Goal: Use online tool/utility: Utilize a website feature to perform a specific function

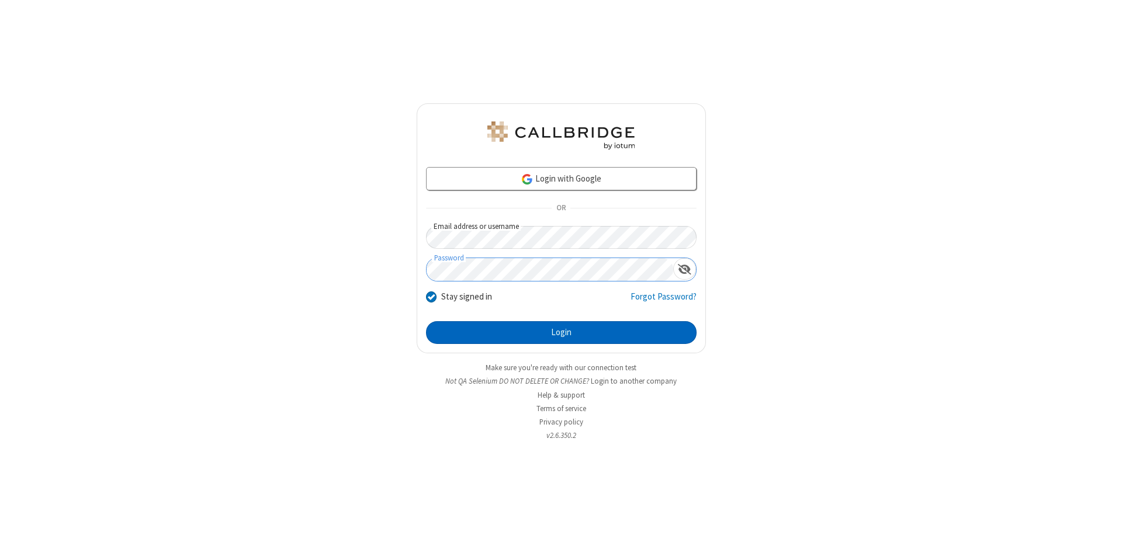
click at [561, 333] on button "Login" at bounding box center [561, 332] width 271 height 23
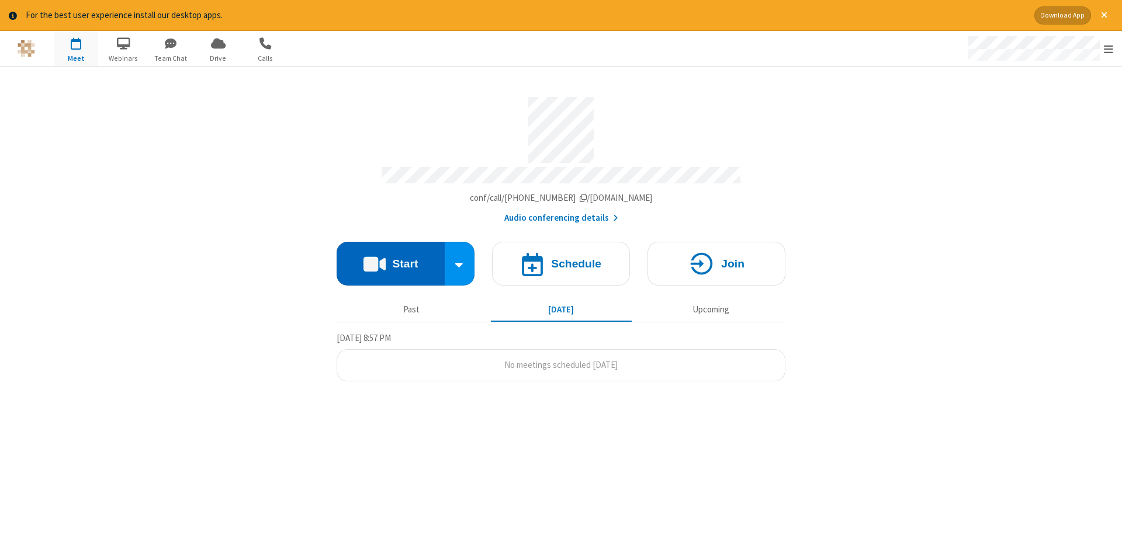
click at [390, 259] on button "Start" at bounding box center [391, 264] width 108 height 44
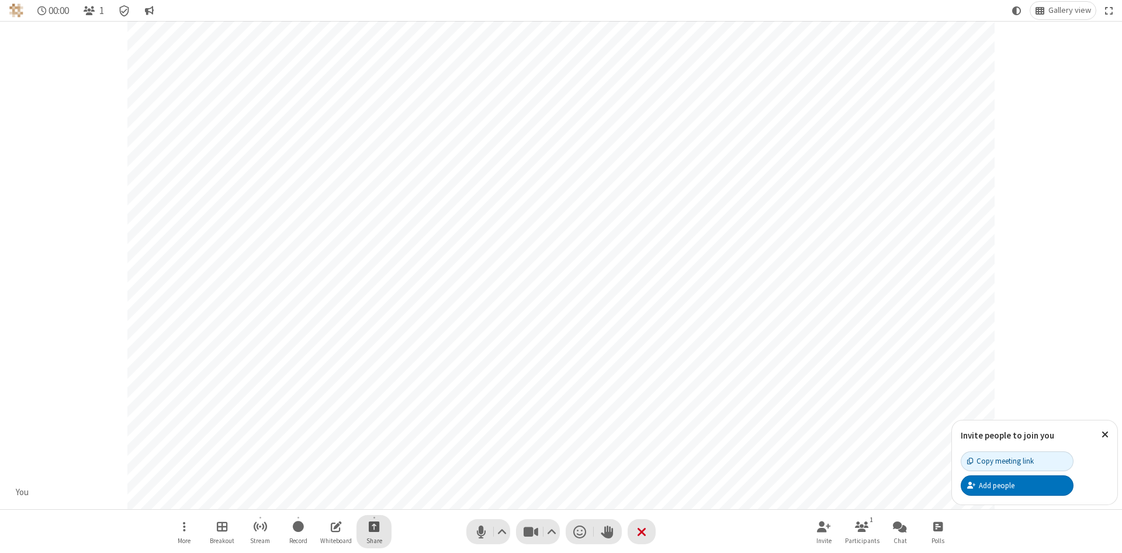
click at [373, 527] on span "Start sharing" at bounding box center [374, 527] width 11 height 15
click at [373, 455] on span "Share additional camera" at bounding box center [381, 458] width 86 height 10
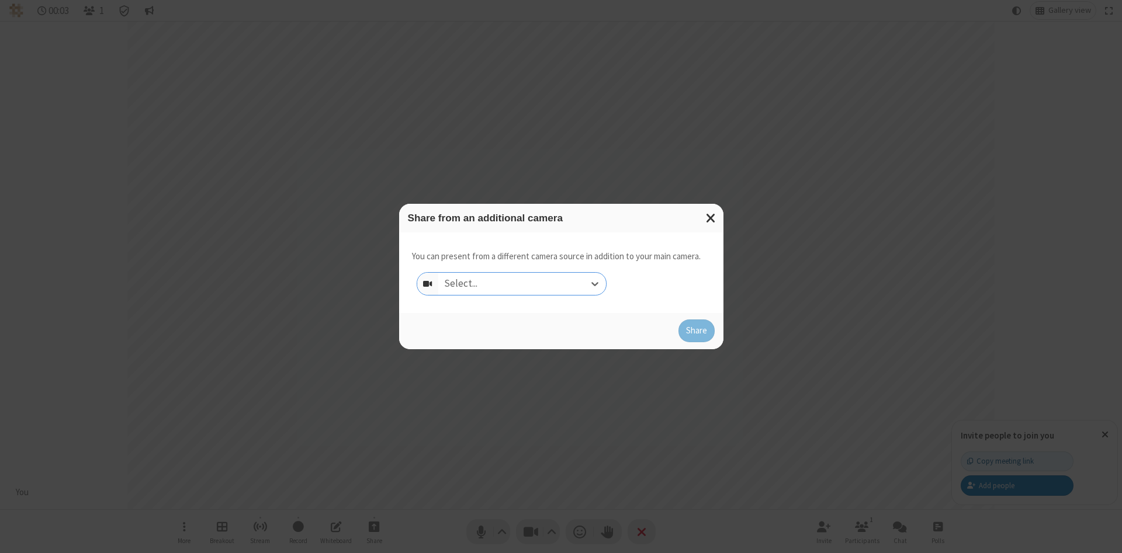
click at [522, 283] on div "Select..." at bounding box center [522, 284] width 168 height 22
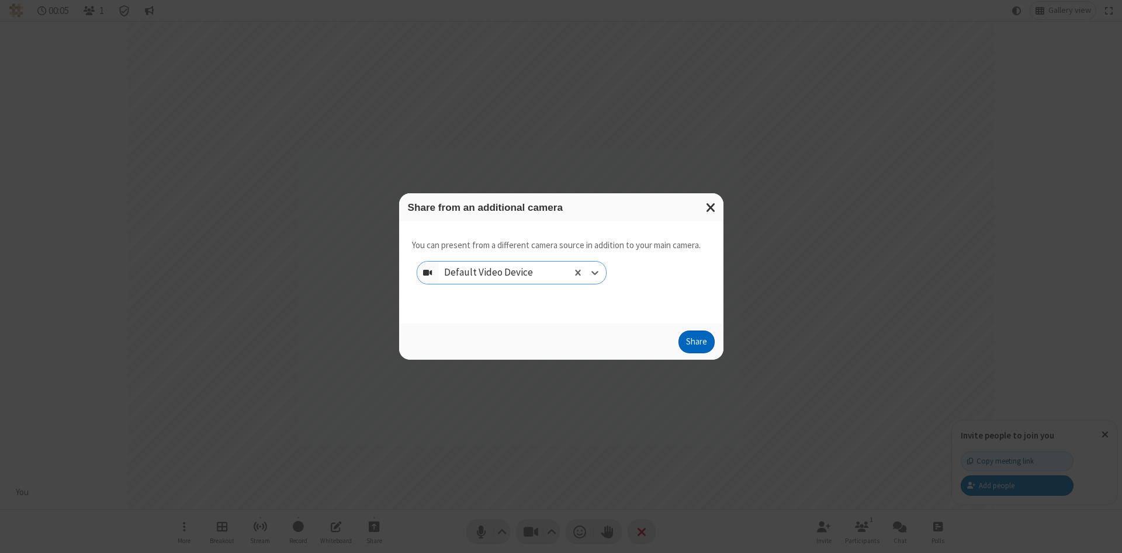
click at [696, 345] on button "Share" at bounding box center [697, 342] width 36 height 23
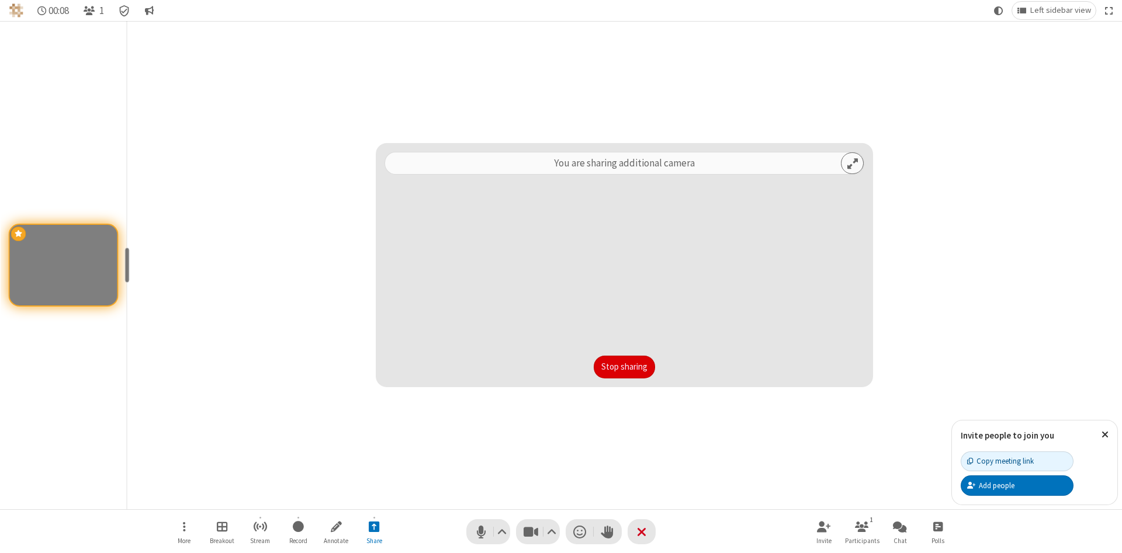
click at [624, 367] on button "Stop sharing" at bounding box center [624, 367] width 61 height 23
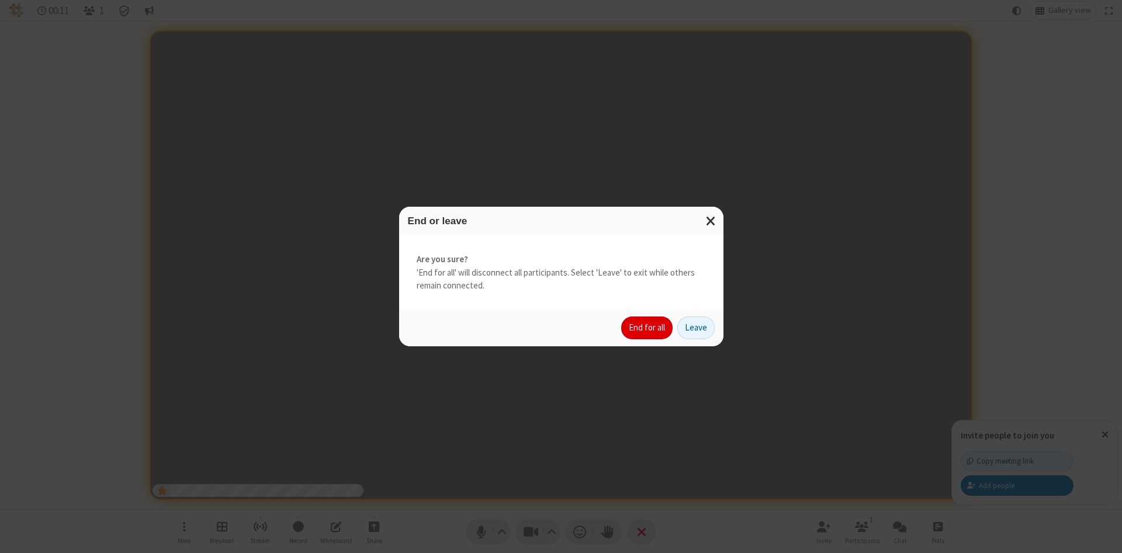
click at [648, 328] on button "End for all" at bounding box center [646, 328] width 51 height 23
